Goal: Task Accomplishment & Management: Manage account settings

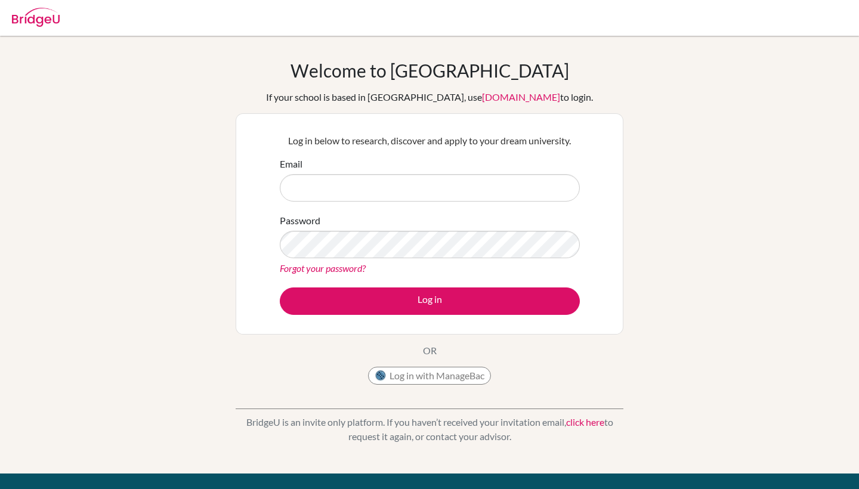
click at [361, 188] on input "Email" at bounding box center [430, 187] width 300 height 27
click at [375, 183] on input "Email" at bounding box center [430, 187] width 300 height 27
type input "s"
type input "d"
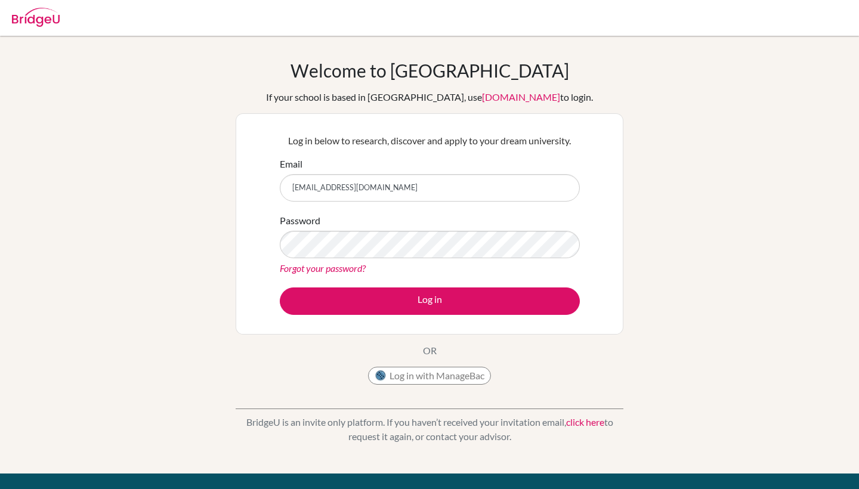
type input "[EMAIL_ADDRESS][DOMAIN_NAME]"
click at [429, 301] on button "Log in" at bounding box center [430, 300] width 300 height 27
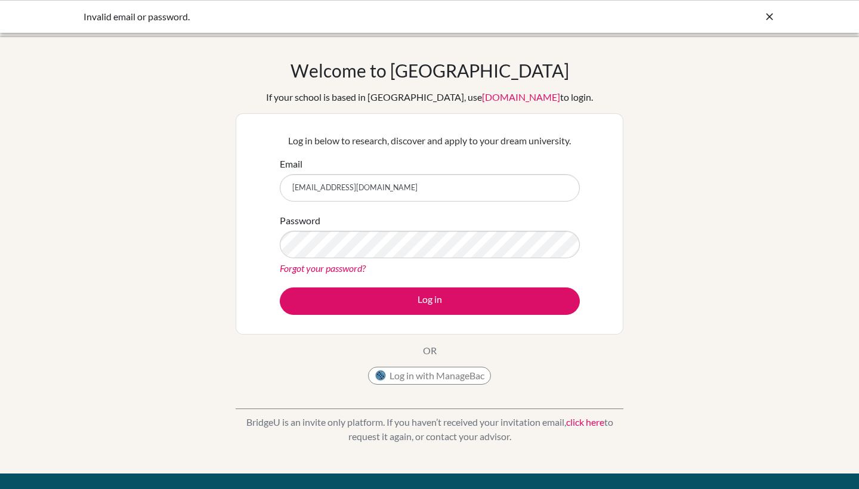
click at [411, 280] on form "Email diab250266@diabstudents.com Password Forgot your password? Log in" at bounding box center [430, 236] width 300 height 158
click at [319, 272] on link "Forgot your password?" at bounding box center [323, 267] width 86 height 11
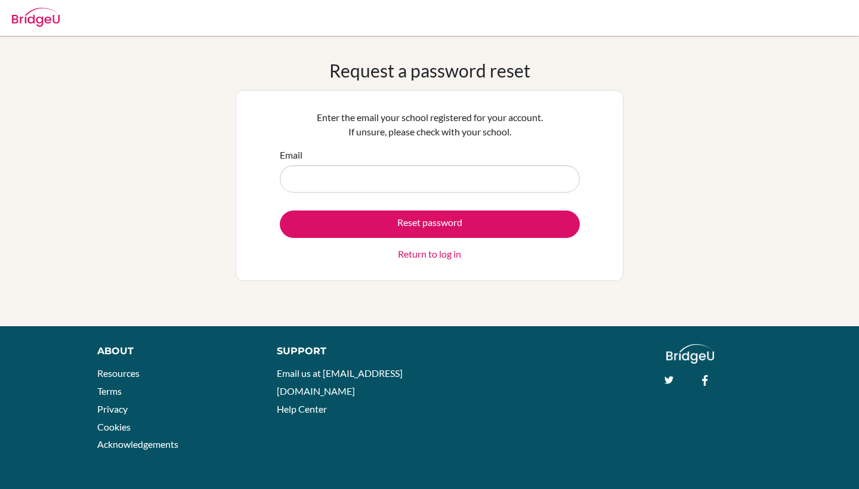
click at [342, 177] on input "Email" at bounding box center [430, 178] width 300 height 27
type input "[EMAIL_ADDRESS][DOMAIN_NAME]"
click at [429, 224] on button "Reset password" at bounding box center [430, 224] width 300 height 27
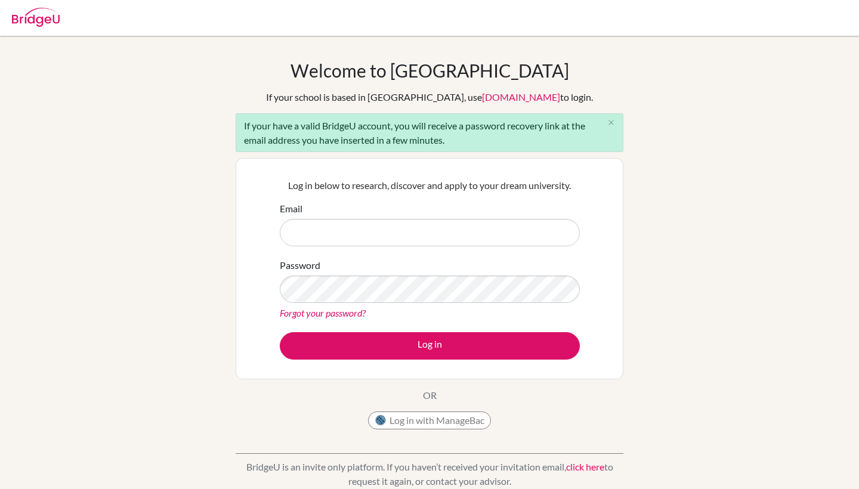
click at [315, 230] on input "Email" at bounding box center [430, 232] width 300 height 27
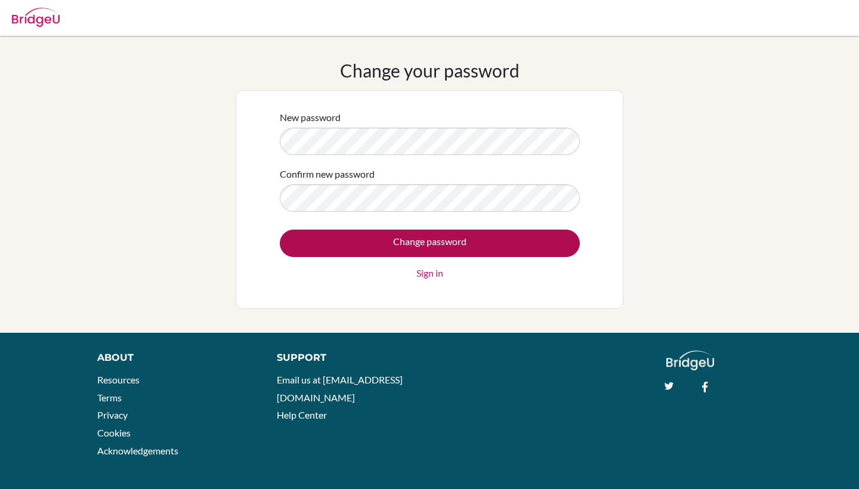
click at [448, 239] on input "Change password" at bounding box center [430, 243] width 300 height 27
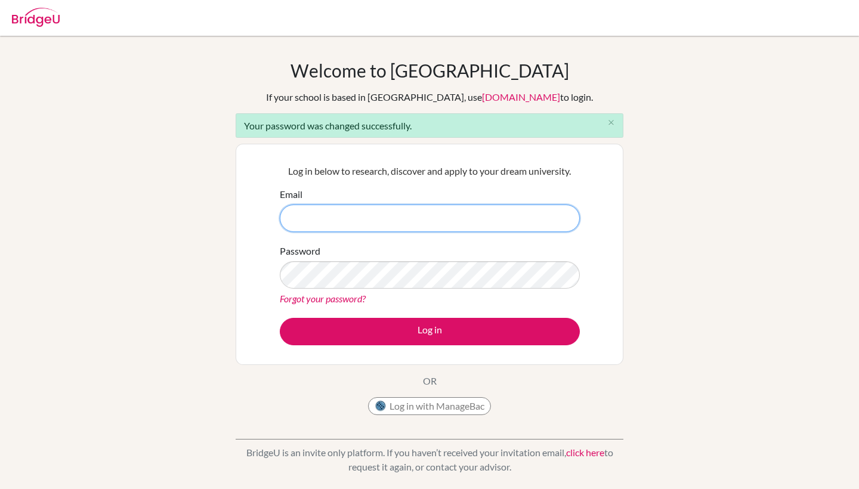
type input "[EMAIL_ADDRESS][DOMAIN_NAME]"
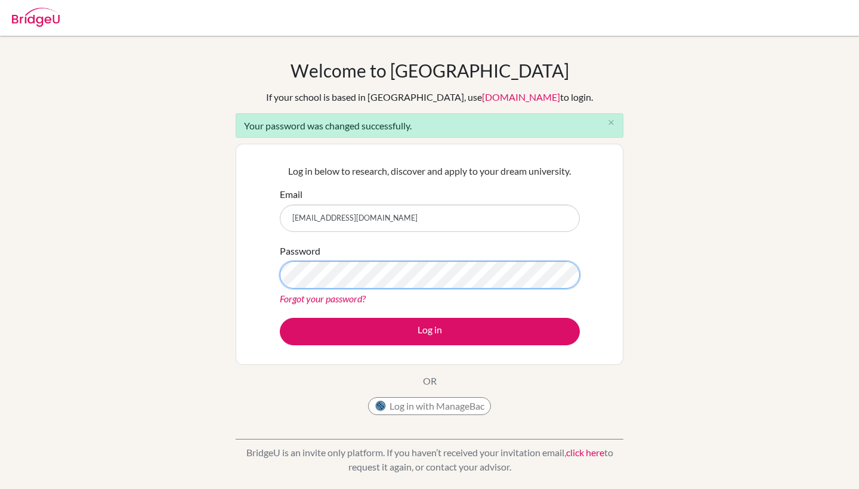
click at [429, 331] on button "Log in" at bounding box center [430, 331] width 300 height 27
